Goal: Information Seeking & Learning: Learn about a topic

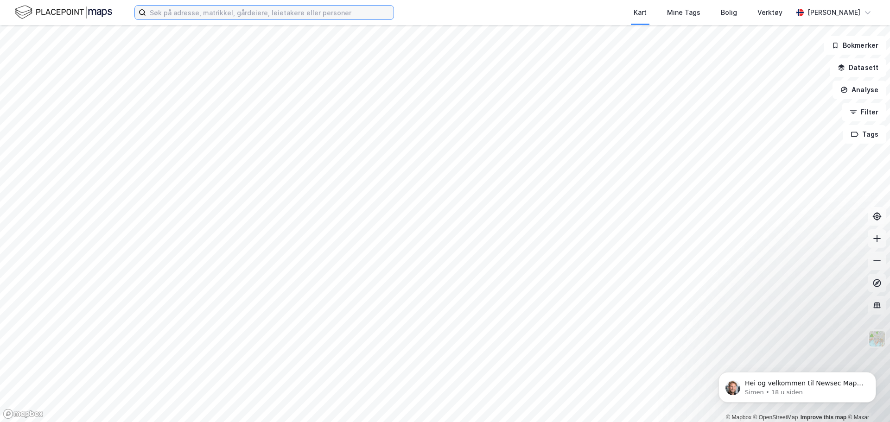
click at [247, 14] on input at bounding box center [270, 13] width 248 height 14
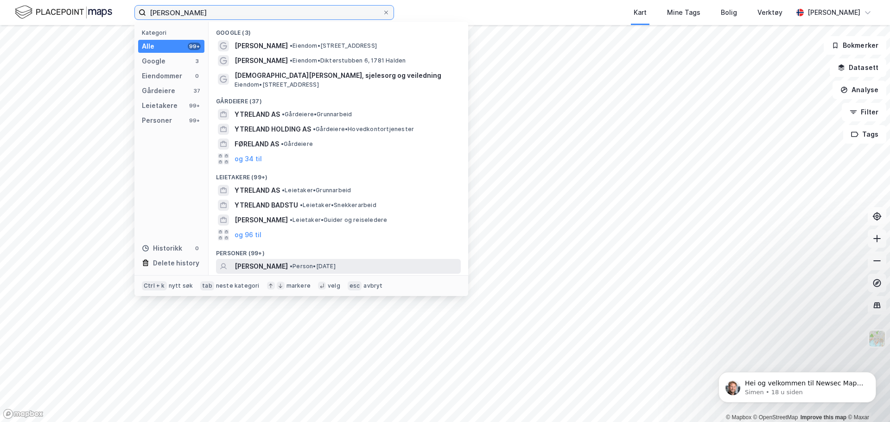
scroll to position [43, 0]
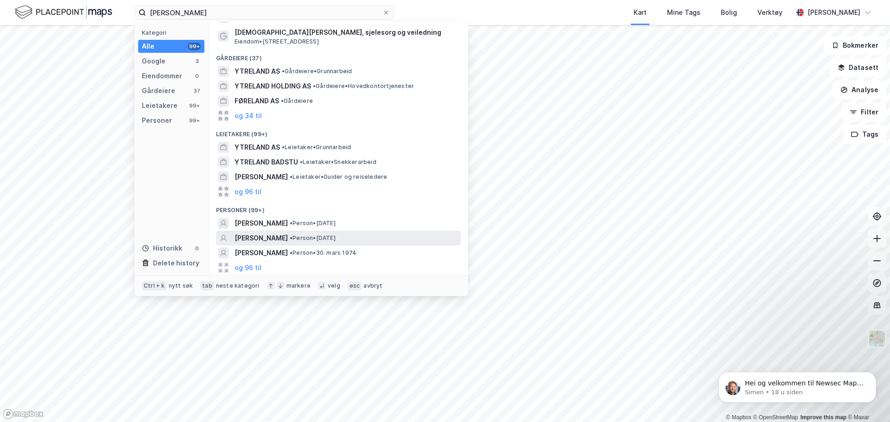
click at [284, 240] on span "[PERSON_NAME]" at bounding box center [261, 238] width 53 height 11
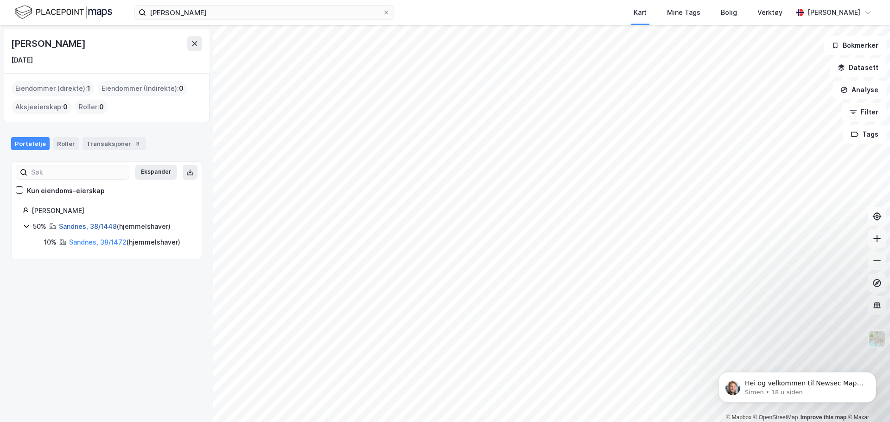
click at [105, 223] on link "Sandnes, 38/1448" at bounding box center [88, 227] width 58 height 8
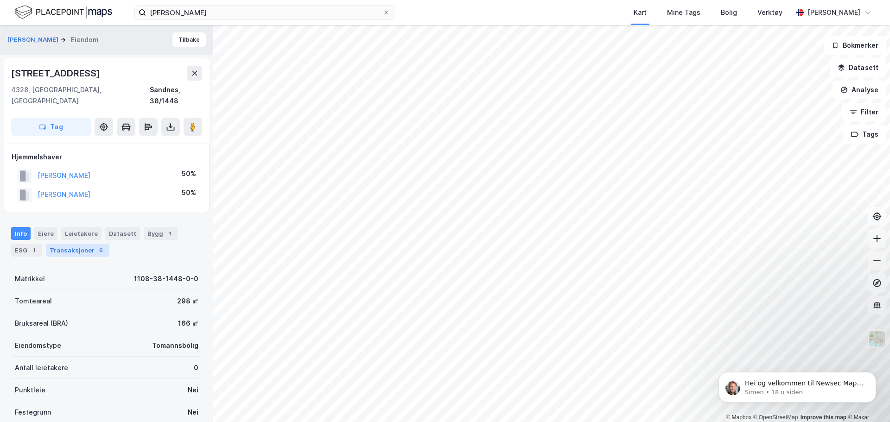
click at [89, 244] on div "Transaksjoner 6" at bounding box center [78, 250] width 64 height 13
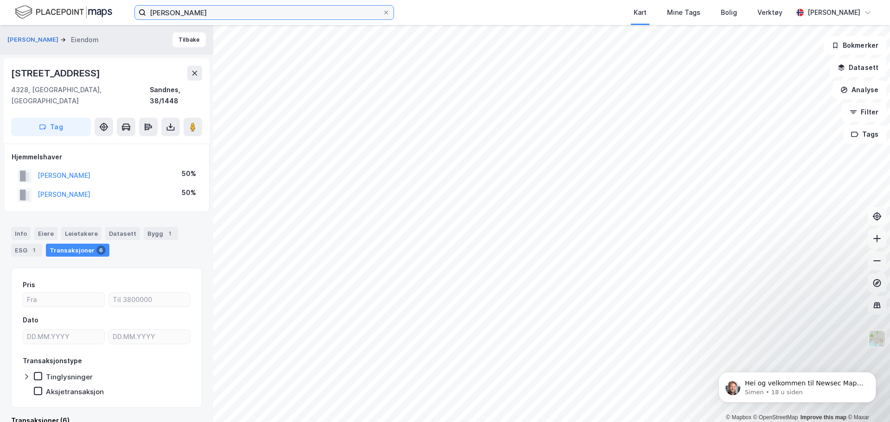
click at [244, 16] on input "[PERSON_NAME]" at bounding box center [264, 13] width 237 height 14
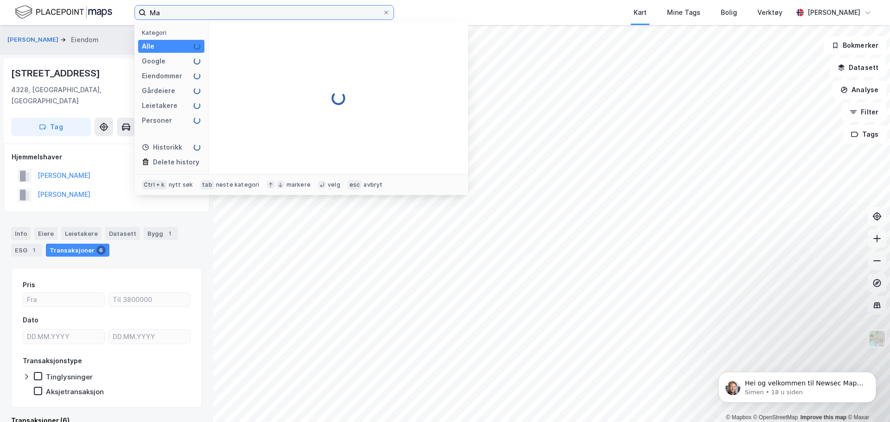
type input "M"
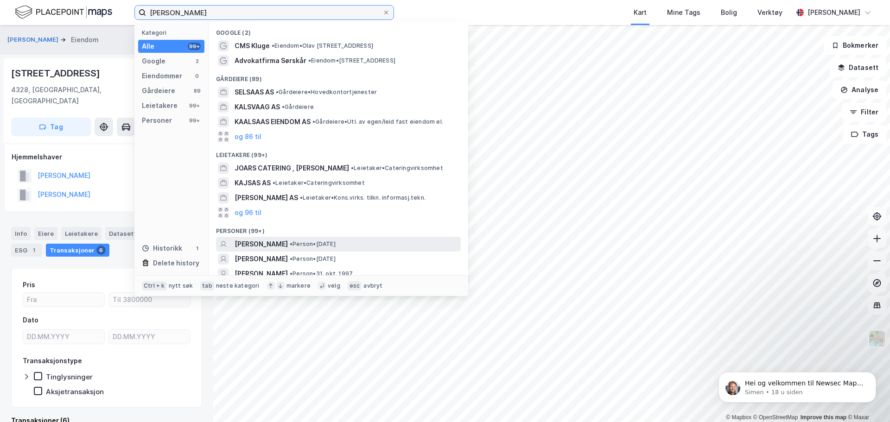
type input "[PERSON_NAME]"
click at [272, 240] on span "[PERSON_NAME]" at bounding box center [261, 244] width 53 height 11
